Goal: Check status: Check status

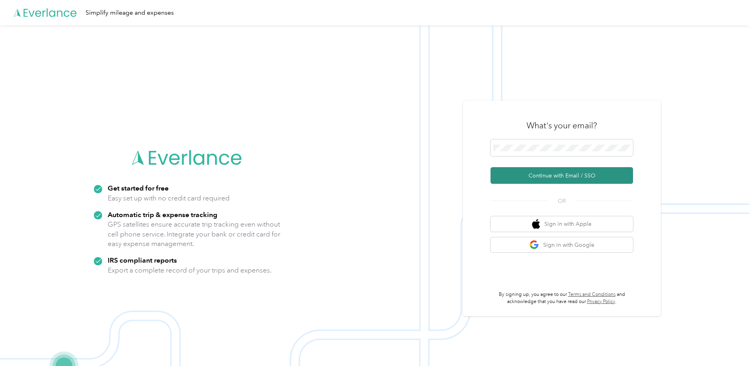
click at [551, 174] on button "Continue with Email / SSO" at bounding box center [562, 175] width 143 height 17
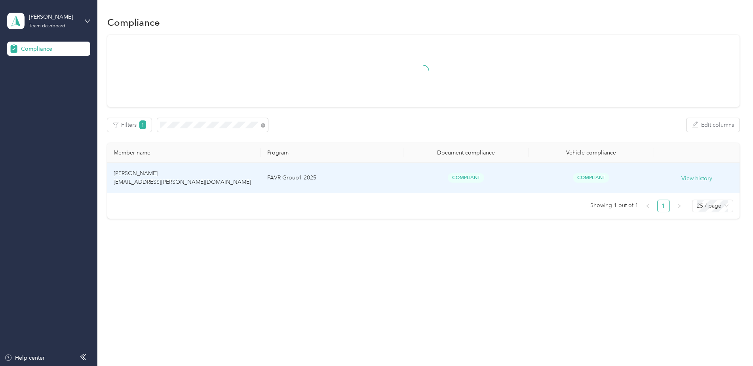
click at [226, 177] on td "[PERSON_NAME] [EMAIL_ADDRESS][PERSON_NAME][DOMAIN_NAME]" at bounding box center [184, 178] width 154 height 31
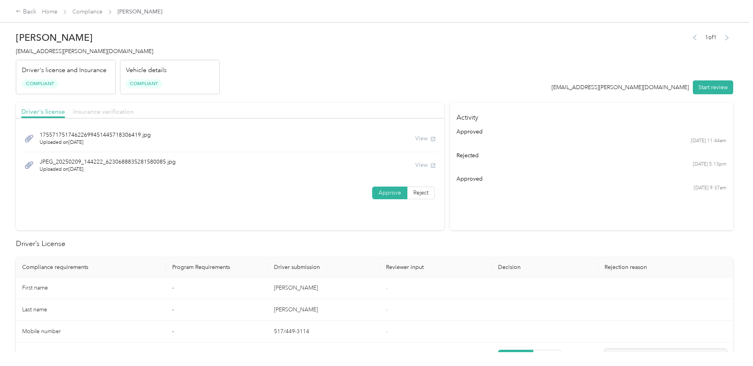
click at [91, 113] on span "Insurance verification" at bounding box center [103, 112] width 61 height 8
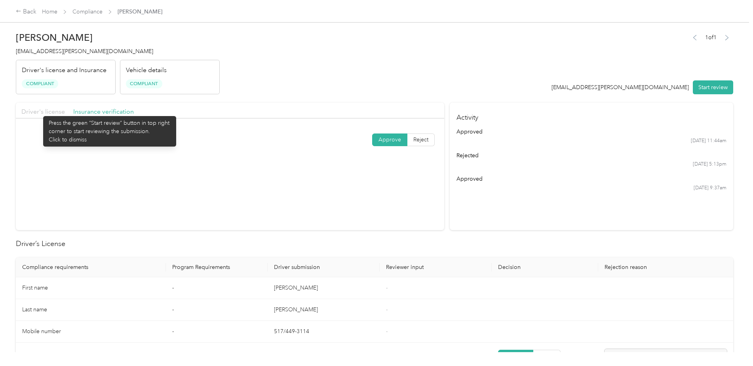
click at [39, 112] on span "Driver's license" at bounding box center [43, 112] width 44 height 8
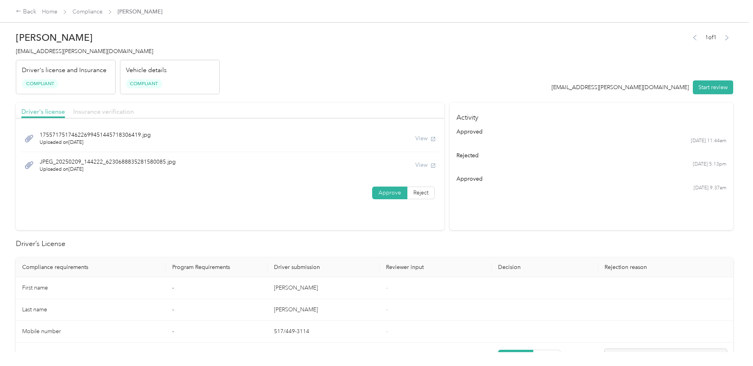
click at [101, 114] on span "Insurance verification" at bounding box center [103, 112] width 61 height 8
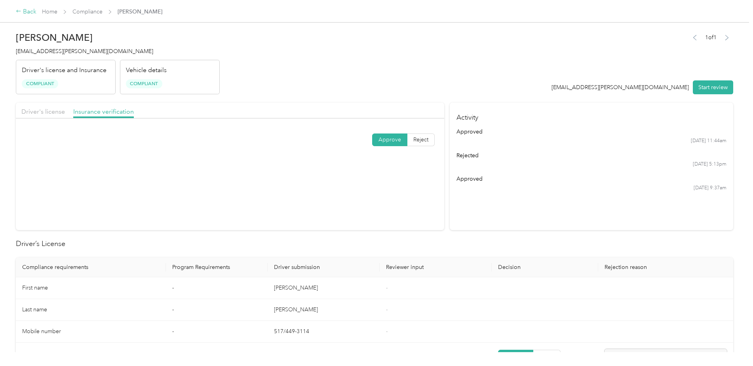
click at [32, 11] on div "Back" at bounding box center [26, 12] width 21 height 10
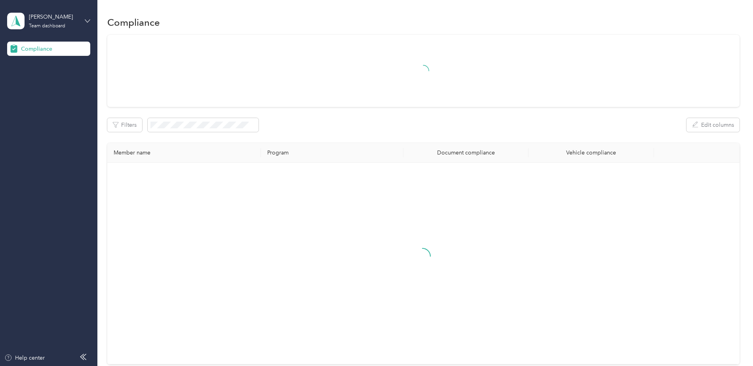
click at [89, 21] on icon at bounding box center [87, 20] width 5 height 3
click at [50, 81] on div "Log out" at bounding box center [113, 83] width 200 height 14
